Goal: Task Accomplishment & Management: Manage account settings

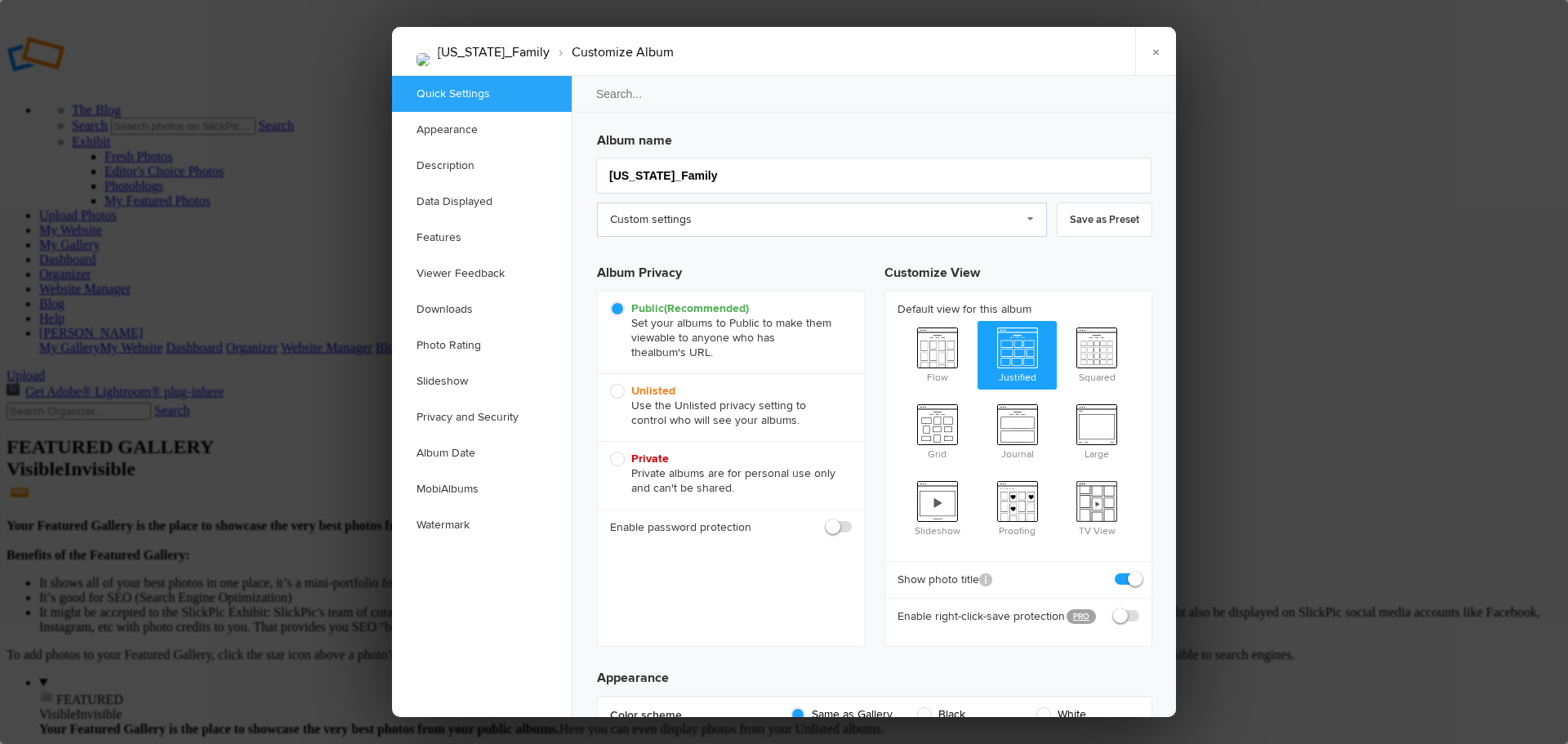
click at [1029, 219] on link "Custom settings" at bounding box center [822, 219] width 450 height 34
click at [799, 176] on input "[US_STATE]_Family" at bounding box center [874, 176] width 555 height 36
click at [621, 396] on span "Unlisted Use the Unlisted privacy setting to control who will see your albums." at bounding box center [727, 406] width 234 height 45
click at [610, 384] on input "Unlisted Use the Unlisted privacy setting to control who will see your albums." at bounding box center [609, 383] width 1 height 1
radio input "true"
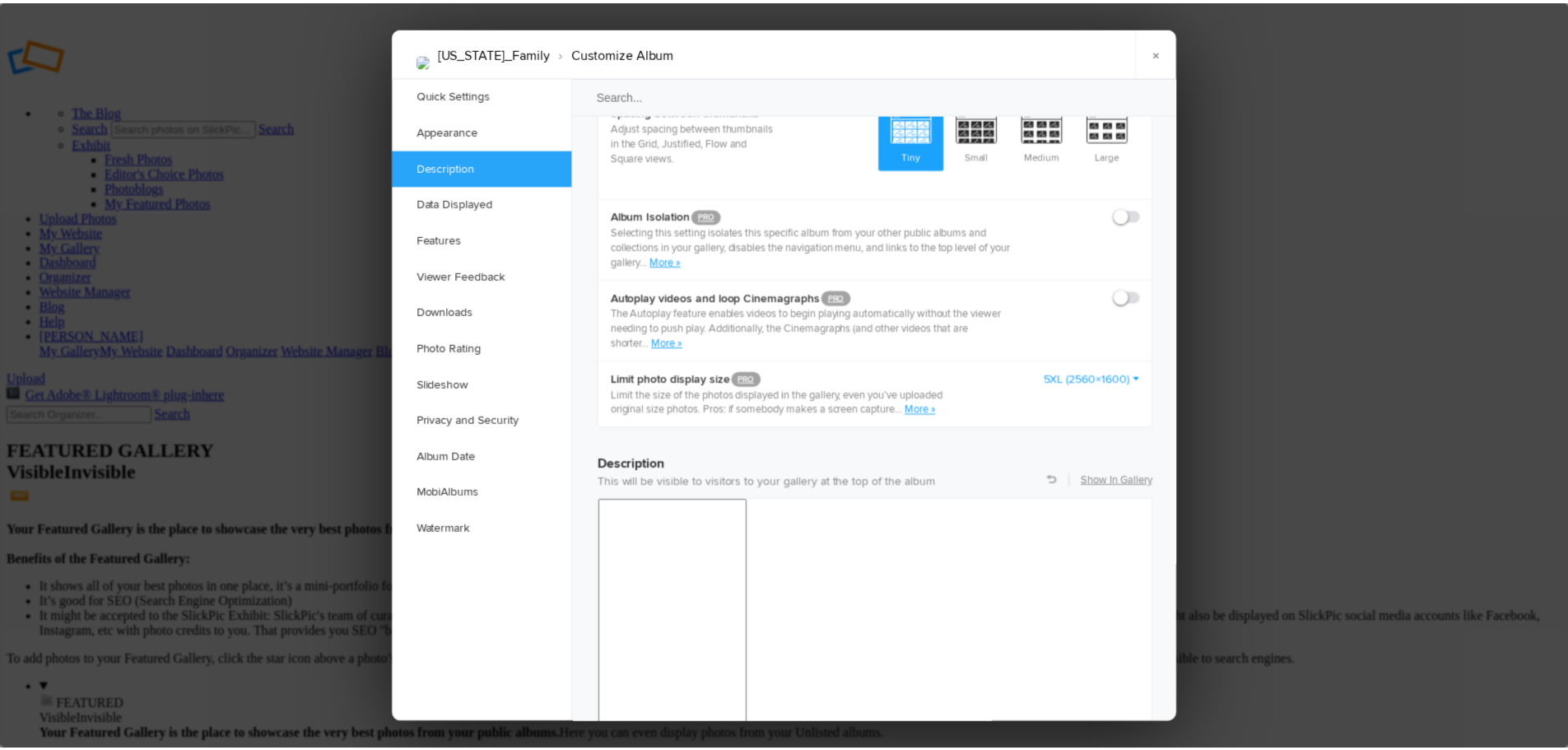
scroll to position [1070, 0]
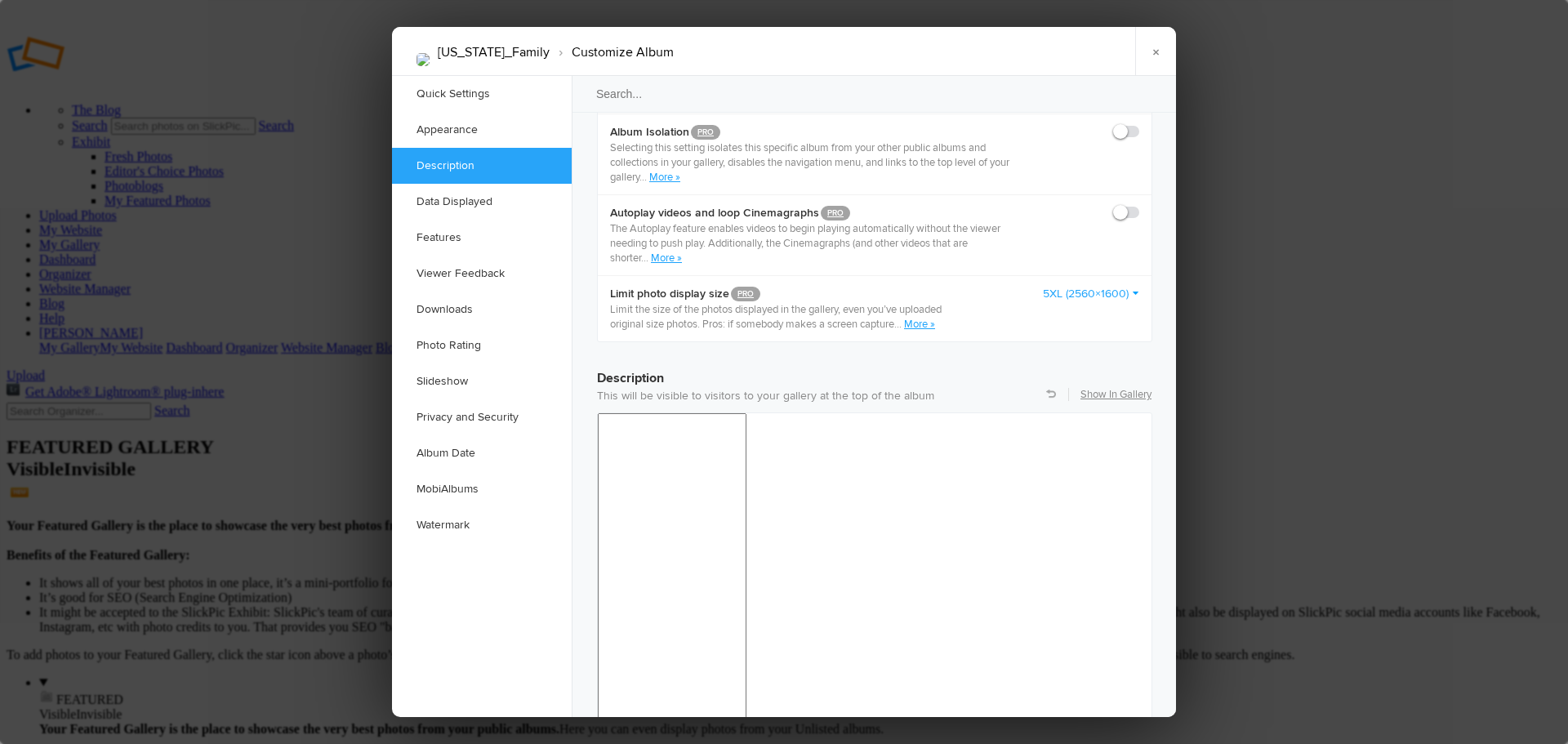
click at [1115, 387] on link "Show In Gallery" at bounding box center [1116, 394] width 71 height 15
click at [1152, 56] on link "×" at bounding box center [1156, 52] width 41 height 49
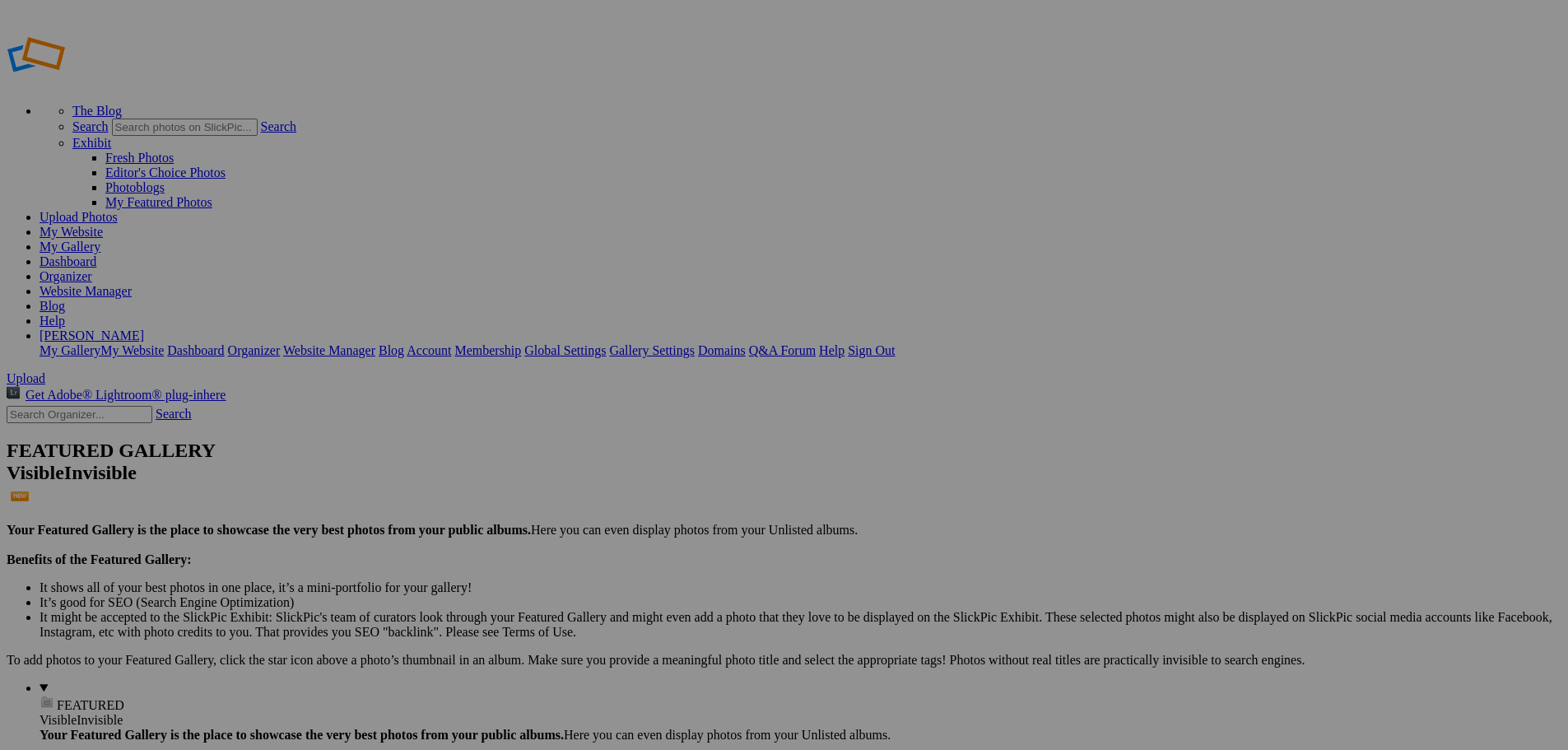
click at [649, 464] on span "Close" at bounding box center [635, 468] width 30 height 14
